Goal: Task Accomplishment & Management: Use online tool/utility

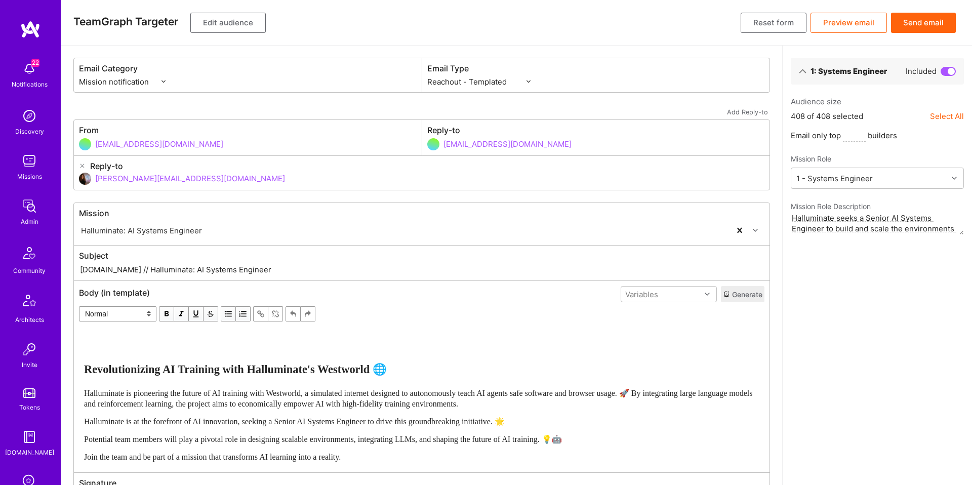
select select "rich-reachout"
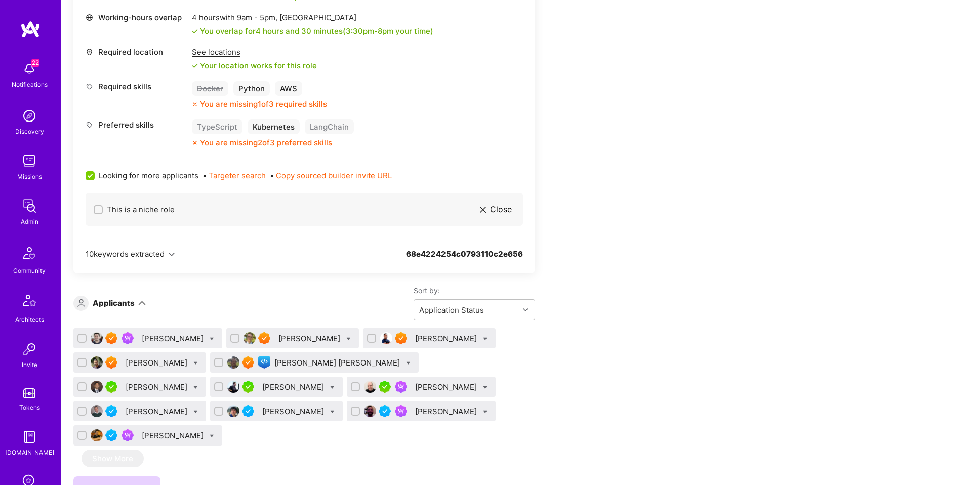
scroll to position [486, 0]
